Goal: Transaction & Acquisition: Subscribe to service/newsletter

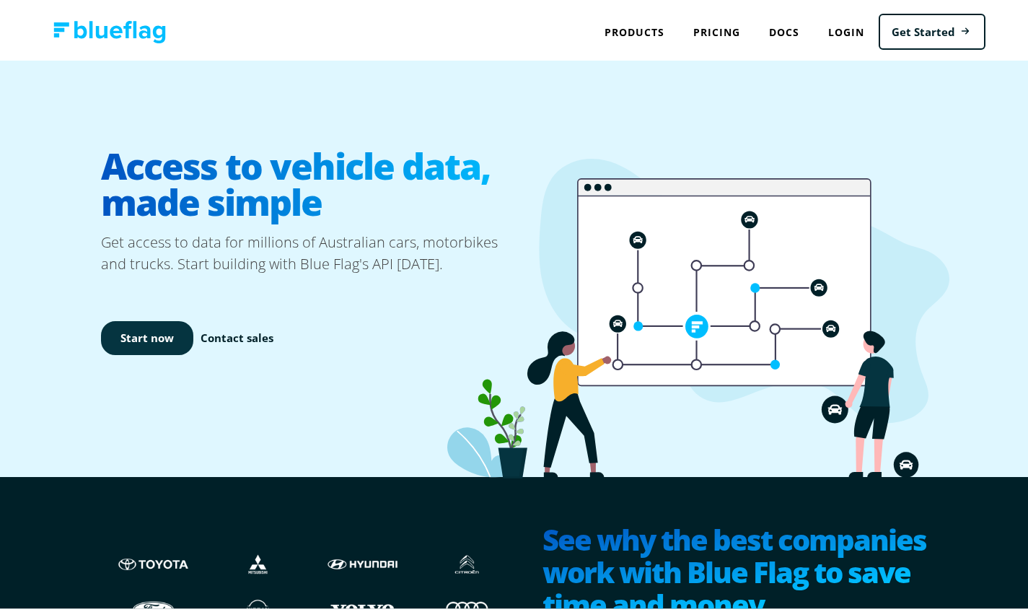
click at [159, 335] on link "Start now" at bounding box center [147, 335] width 92 height 34
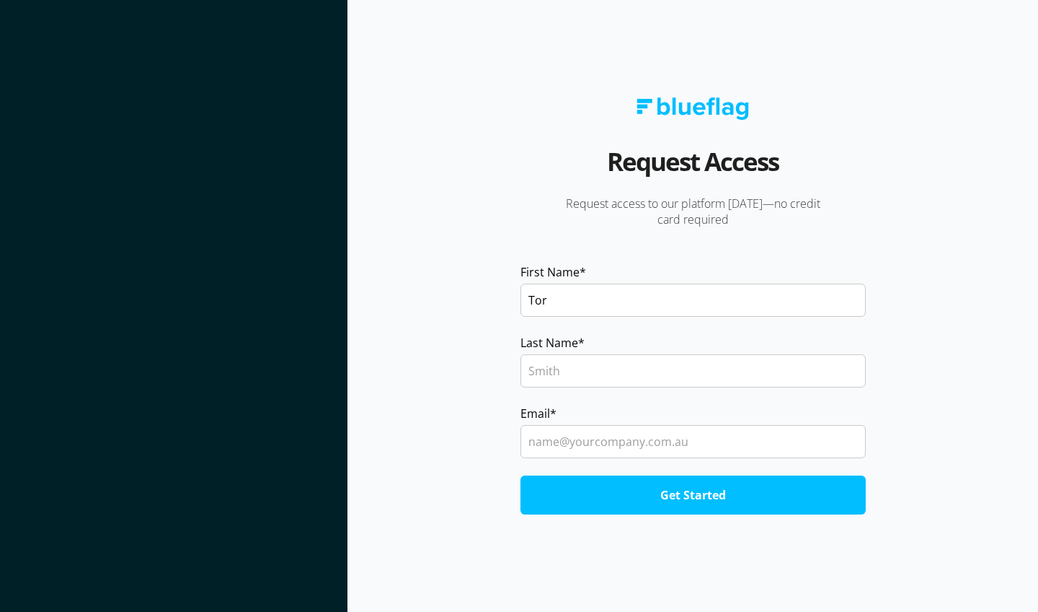
type input "Tor"
type input "Kay"
type input "contact@torkay.com"
click at [693, 494] on input "Get Started" at bounding box center [693, 494] width 345 height 39
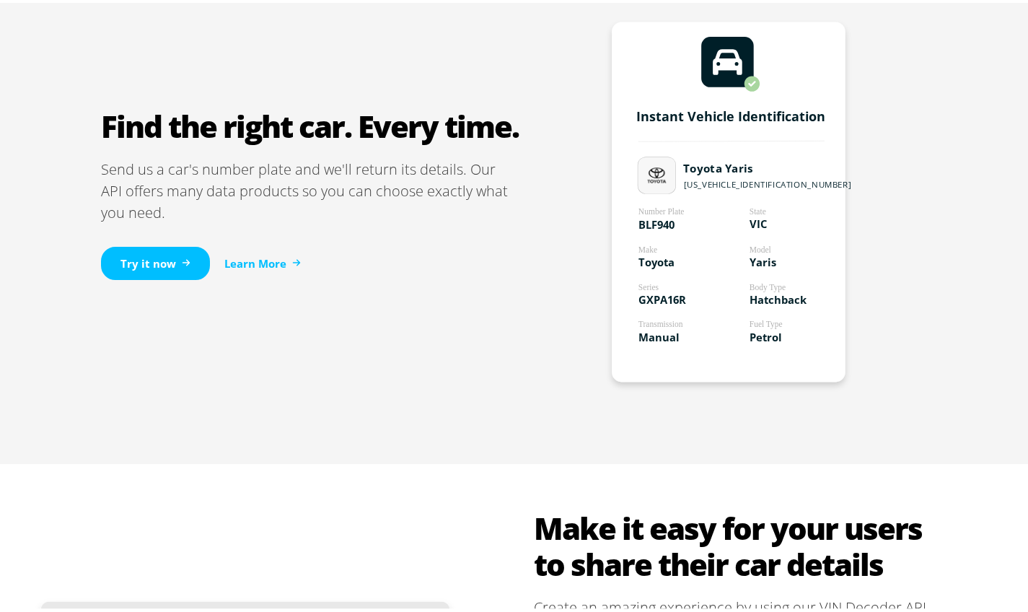
scroll to position [880, 0]
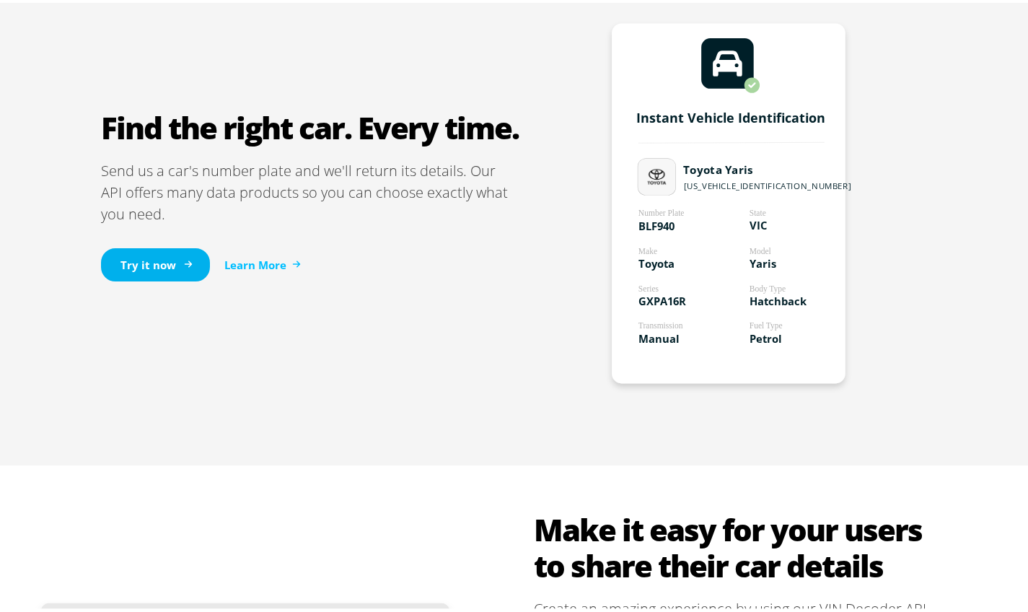
click at [159, 260] on link "Try it now" at bounding box center [155, 262] width 109 height 34
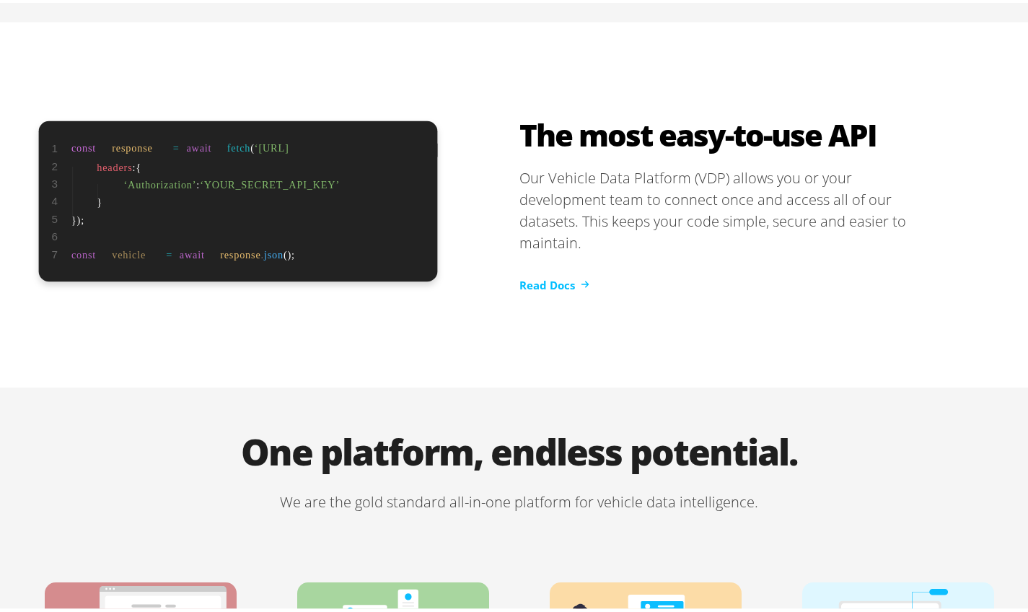
scroll to position [2441, 0]
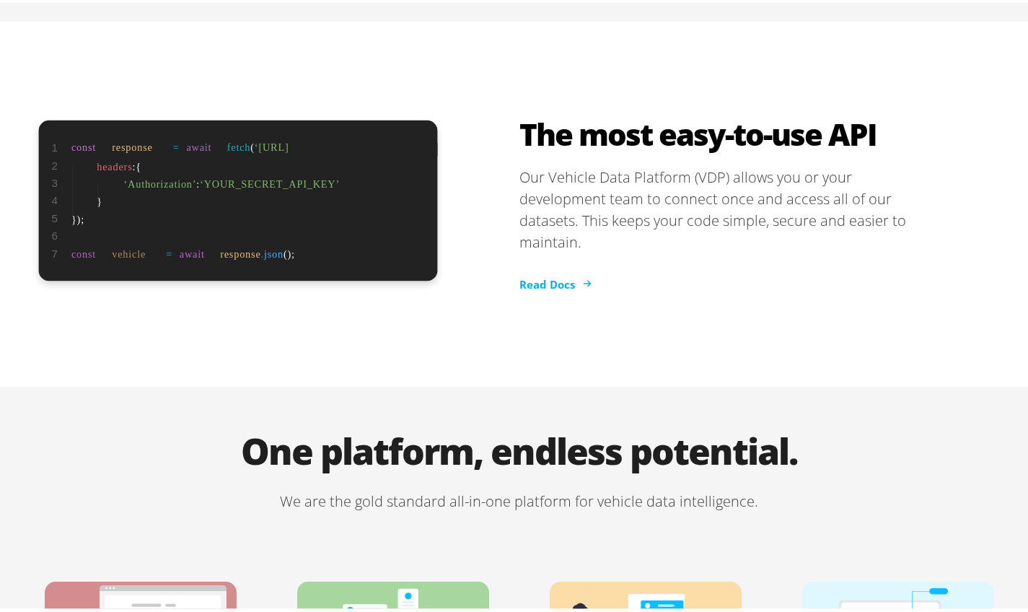
click at [533, 273] on link "Read Docs" at bounding box center [554, 281] width 70 height 17
